Goal: Communication & Community: Answer question/provide support

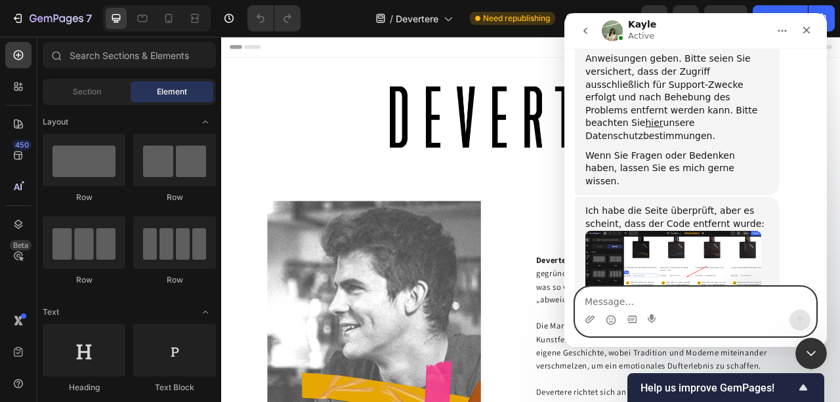
scroll to position [1117, 0]
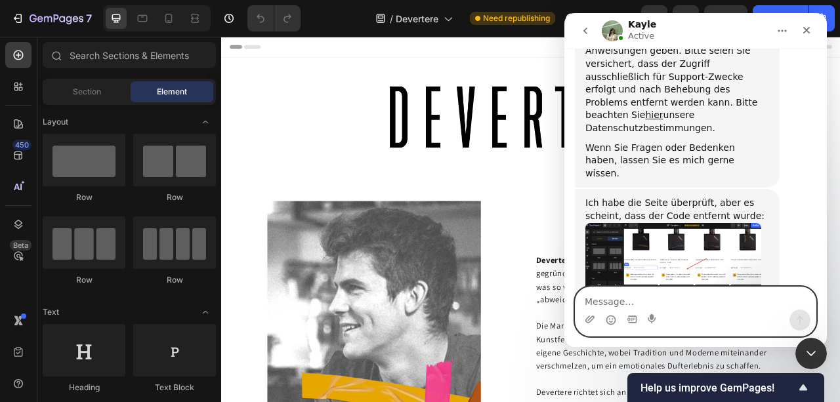
click at [706, 306] on textarea "Message…" at bounding box center [695, 298] width 240 height 22
type textarea "h"
type textarea "ja warte schicke ich dir sofort"
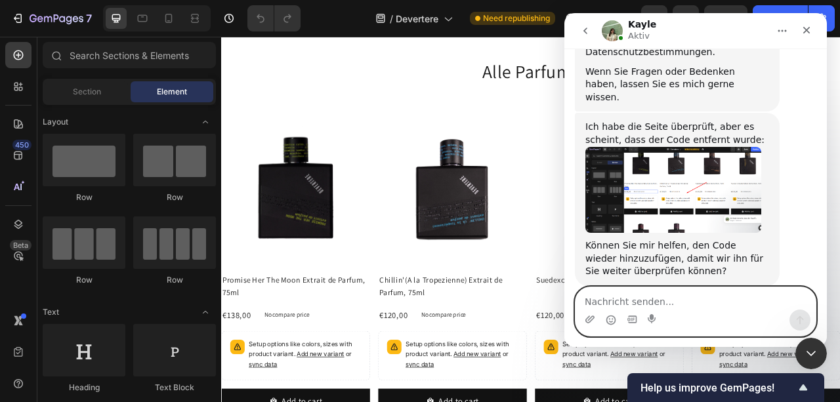
scroll to position [1122, 0]
click at [644, 306] on textarea "Nachricht senden..." at bounding box center [695, 298] width 240 height 22
paste textarea "<div id="data-unit_price"><span data-unit-price="">{{ current_variant.unit_pric…"
type textarea "<div id="data-unit_price"><span data-unit-price="">{{ current_variant.unit_pric…"
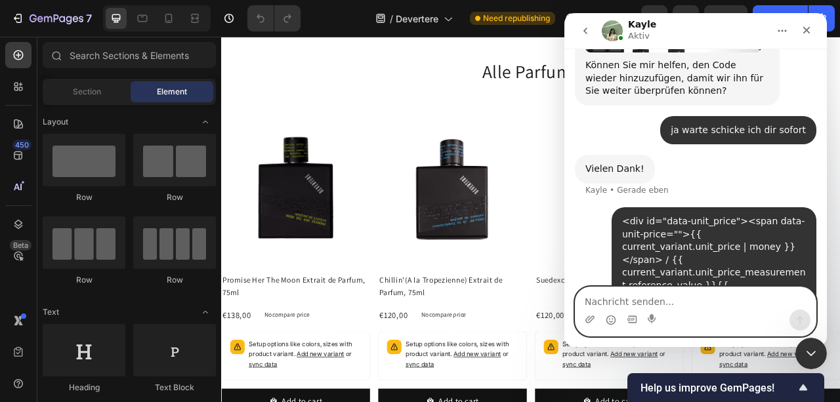
scroll to position [1302, 0]
click at [650, 297] on textarea "Nachricht senden..." at bounding box center [695, 298] width 240 height 22
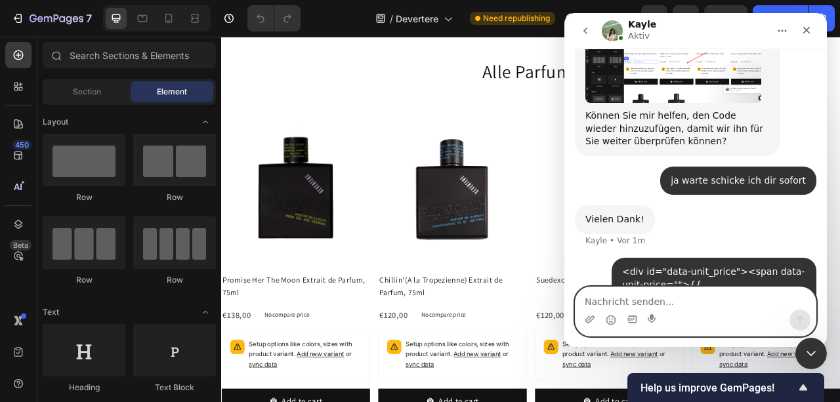
click at [650, 297] on textarea "Nachricht senden..." at bounding box center [695, 298] width 240 height 22
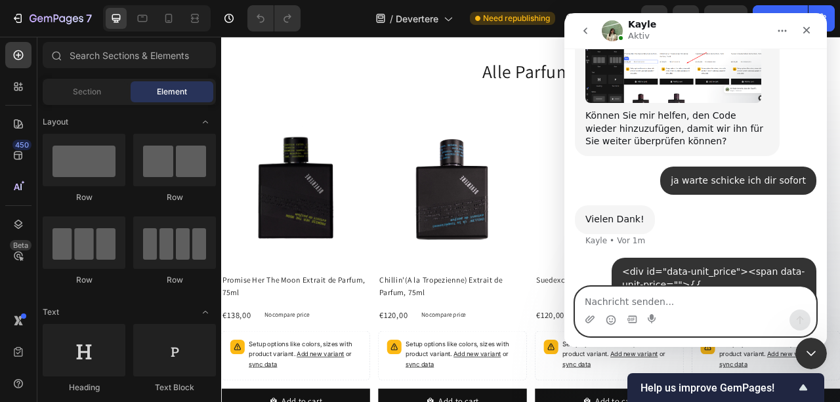
click at [650, 297] on textarea "Nachricht senden..." at bounding box center [695, 298] width 240 height 22
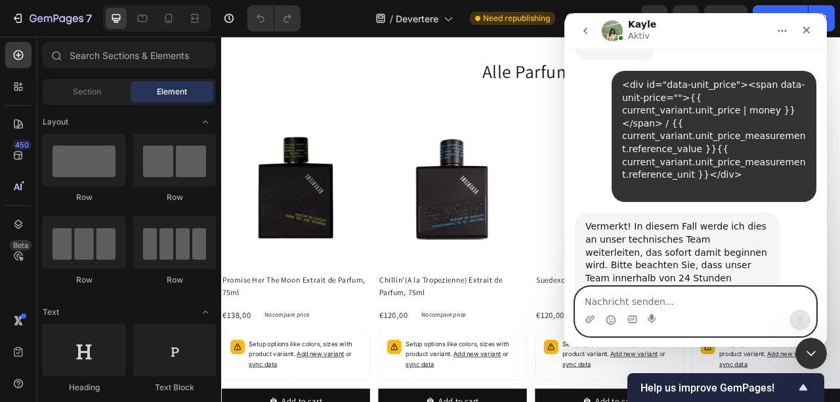
scroll to position [1426, 0]
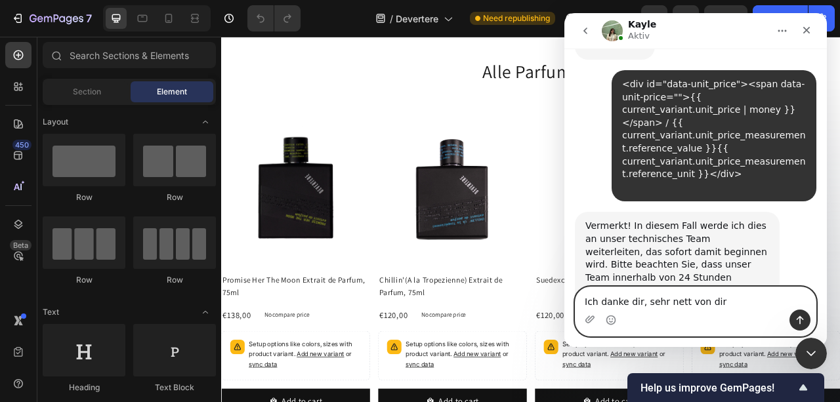
type textarea "Ich danke dir, sehr nett von dir !"
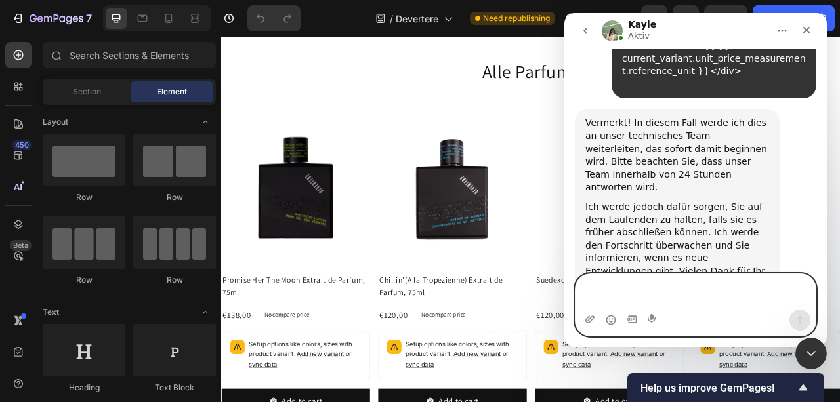
scroll to position [1530, 0]
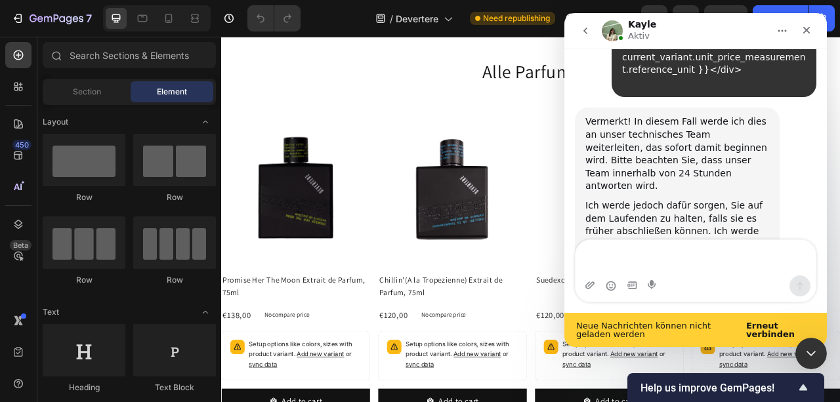
click at [644, 292] on div "Intercom Messenger" at bounding box center [695, 286] width 240 height 21
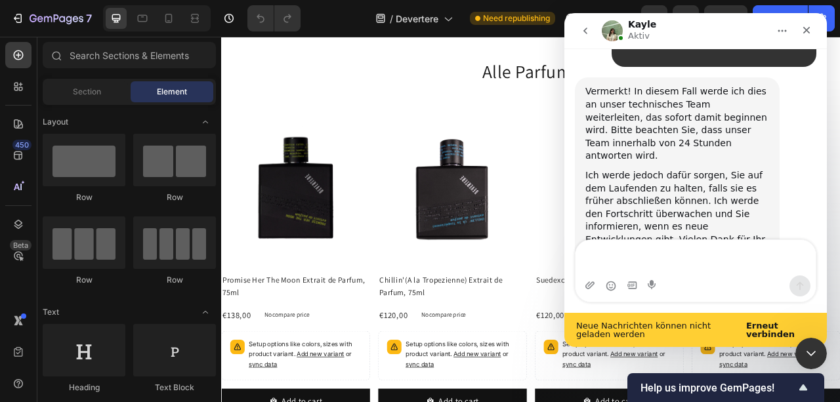
scroll to position [1564, 0]
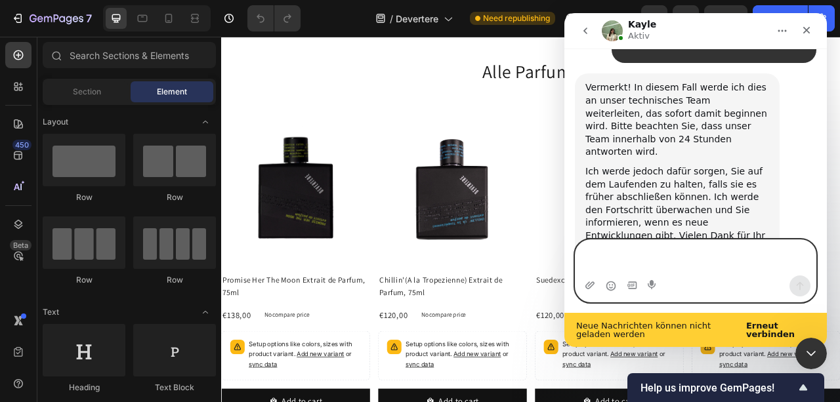
click at [645, 254] on textarea "Nachricht senden..." at bounding box center [695, 257] width 240 height 35
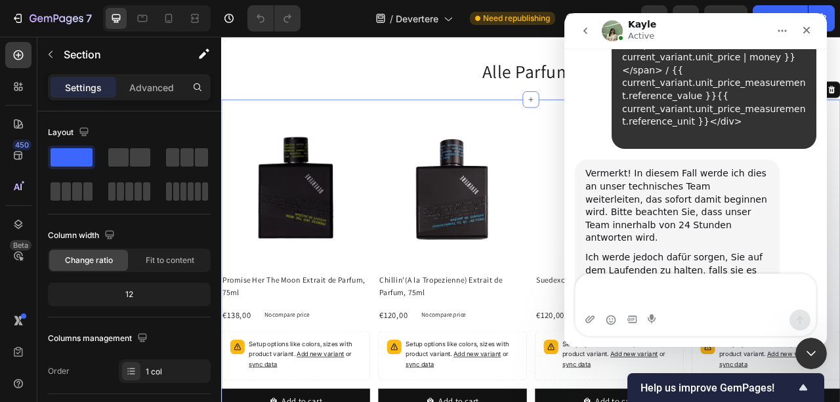
scroll to position [1581, 0]
